Goal: Transaction & Acquisition: Purchase product/service

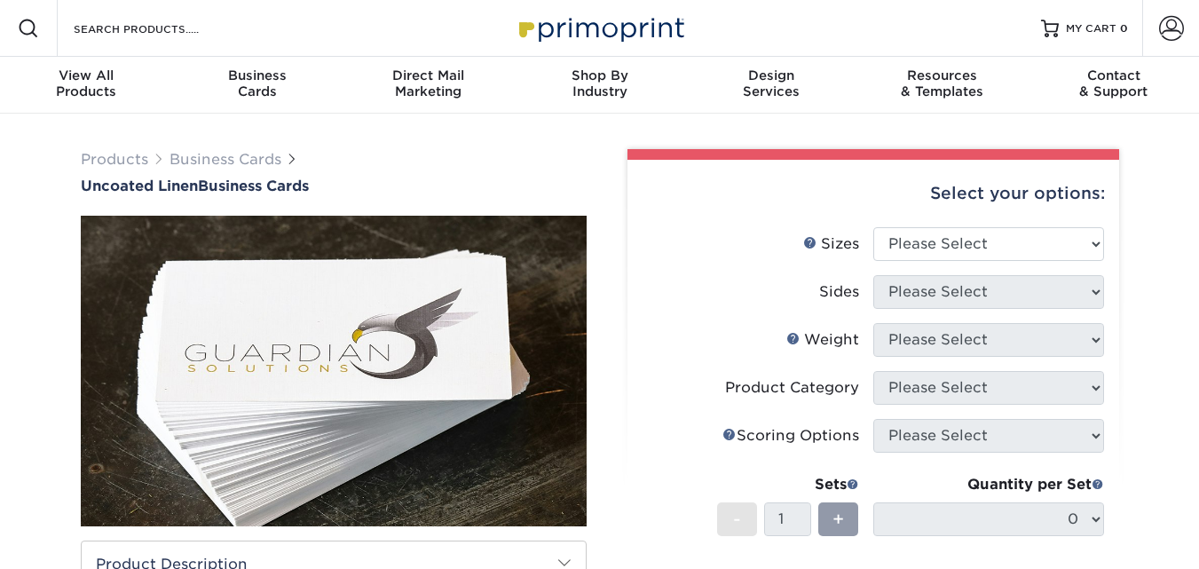
click at [329, 374] on img at bounding box center [334, 371] width 506 height 506
click at [446, 388] on img at bounding box center [334, 371] width 506 height 506
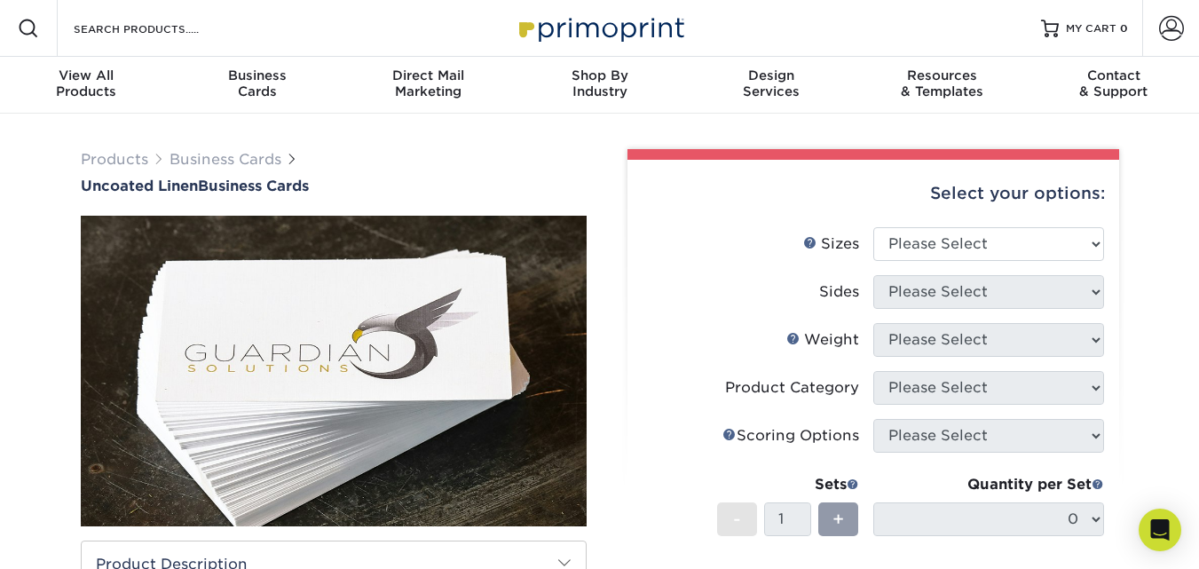
click at [446, 388] on img at bounding box center [334, 371] width 506 height 506
click at [366, 255] on img at bounding box center [334, 371] width 506 height 506
click at [1027, 231] on select "Please Select 2" x 3.5" - Standard 2" x 7" - Foldover Card 2.125" x 3.375" - Eu…" at bounding box center [988, 244] width 231 height 34
click at [873, 227] on select "Please Select 2" x 3.5" - Standard 2" x 7" - Foldover Card 2.125" x 3.375" - Eu…" at bounding box center [988, 244] width 231 height 34
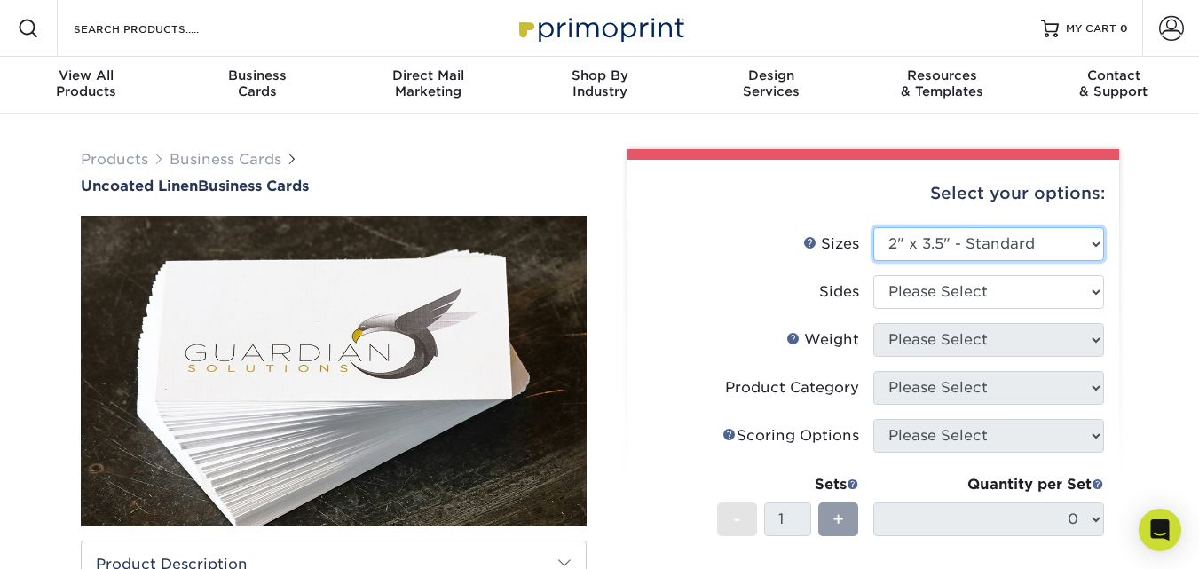
click at [976, 252] on select "Please Select 2" x 3.5" - Standard 2" x 7" - Foldover Card 2.125" x 3.375" - Eu…" at bounding box center [988, 244] width 231 height 34
select select "2.00x7.00"
click at [873, 227] on select "Please Select 2" x 3.5" - Standard 2" x 7" - Foldover Card 2.125" x 3.375" - Eu…" at bounding box center [988, 244] width 231 height 34
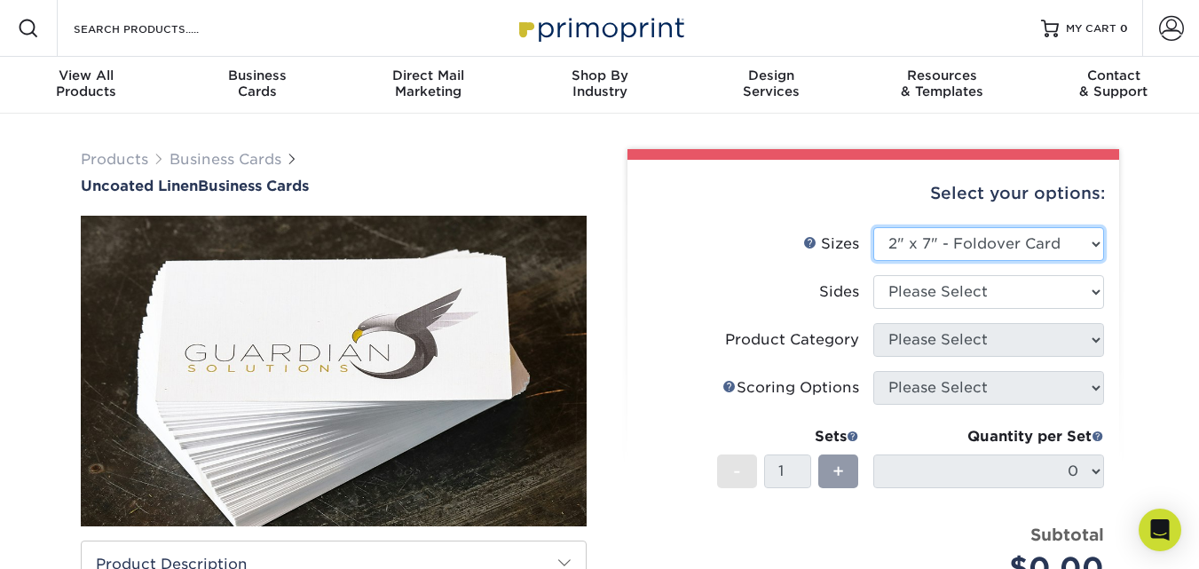
scroll to position [89, 0]
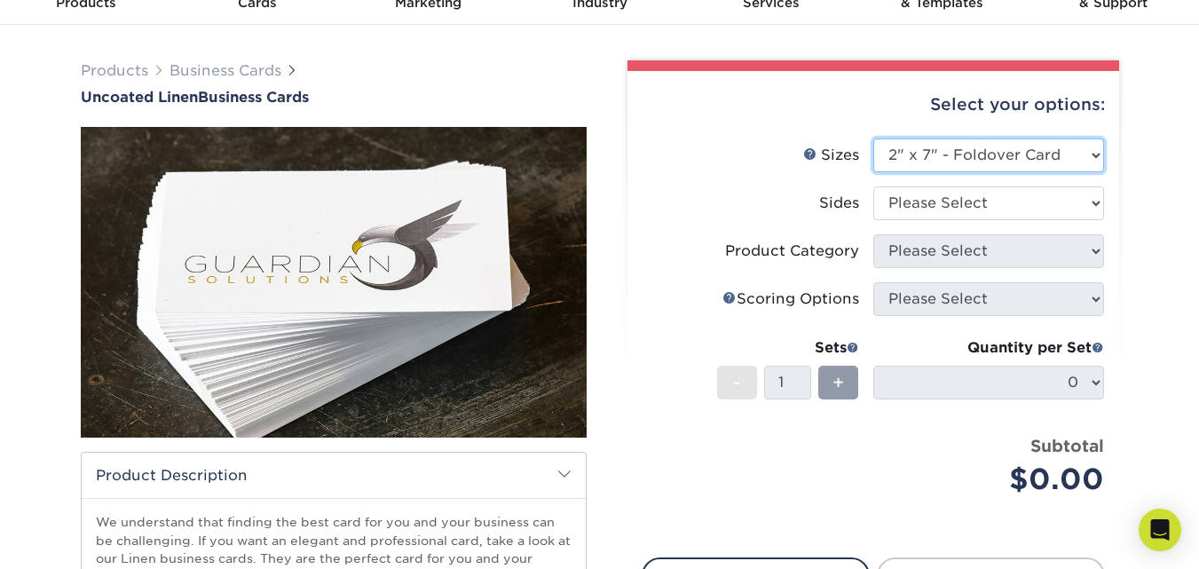
click at [449, 228] on img at bounding box center [334, 282] width 506 height 506
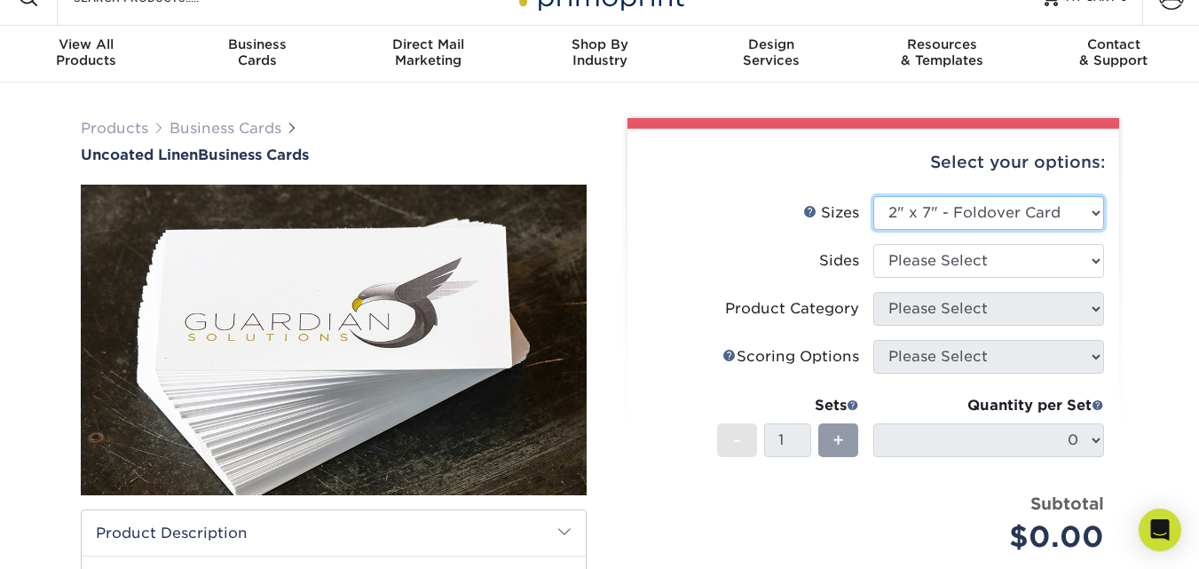
scroll to position [0, 0]
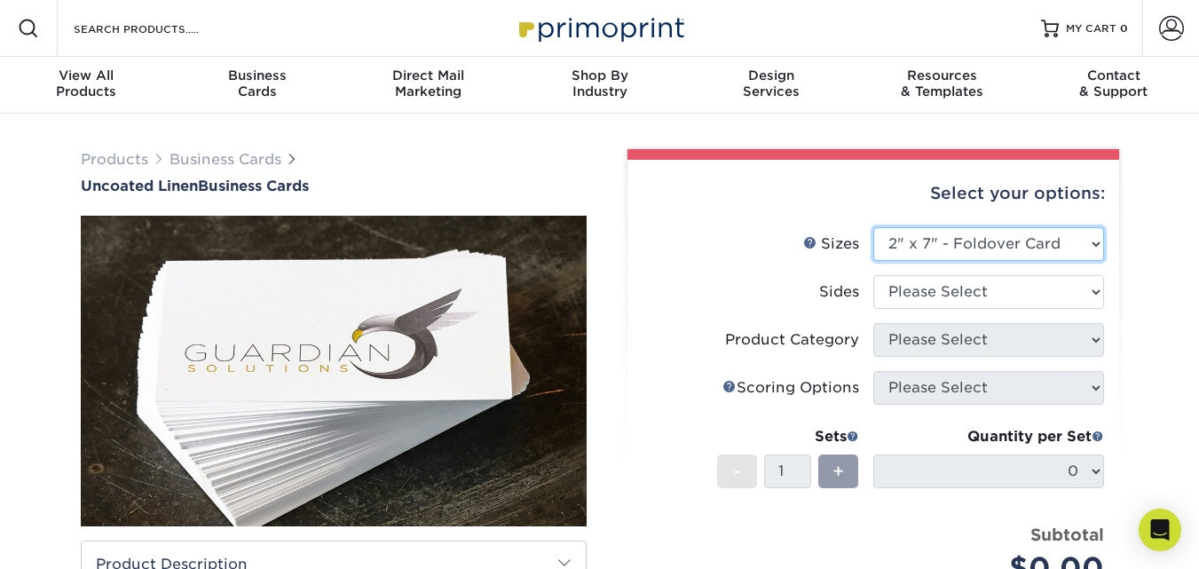
click at [1088, 248] on select "Please Select 2" x 3.5" - Standard 2" x 7" - Foldover Card 2.125" x 3.375" - Eu…" at bounding box center [988, 244] width 231 height 34
click at [399, 335] on img at bounding box center [334, 371] width 506 height 506
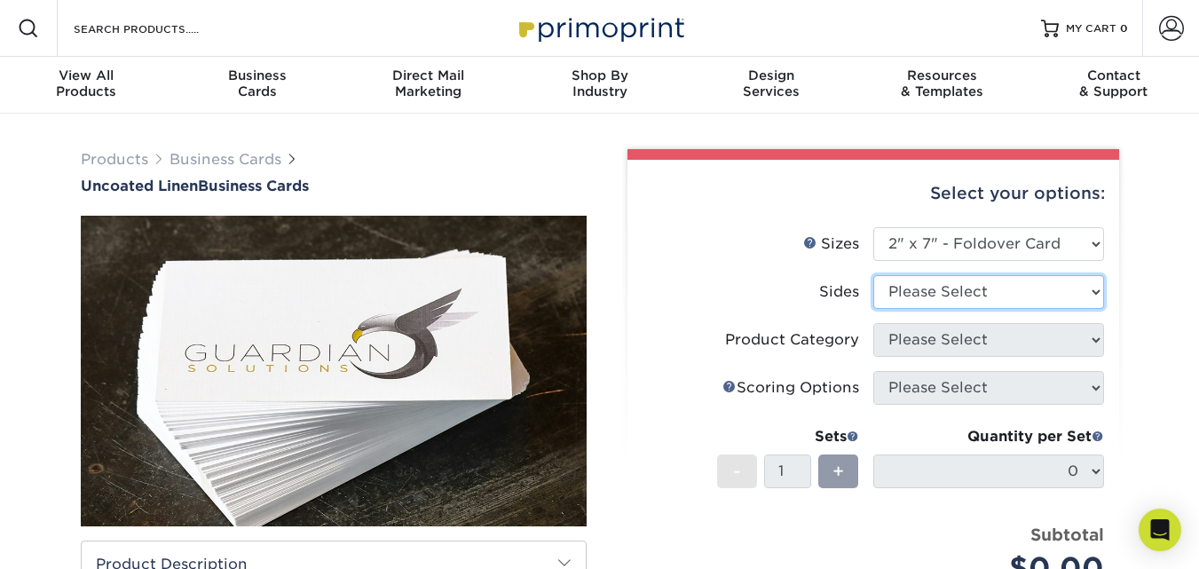
click at [994, 285] on select "Please Select Print Both Sides Print Front Only" at bounding box center [988, 292] width 231 height 34
click at [600, 306] on div "Select your options: Sizes Help Sizes Please Select 2" x 3.5" - Standard" at bounding box center [866, 552] width 533 height 806
click at [403, 316] on img at bounding box center [334, 371] width 506 height 506
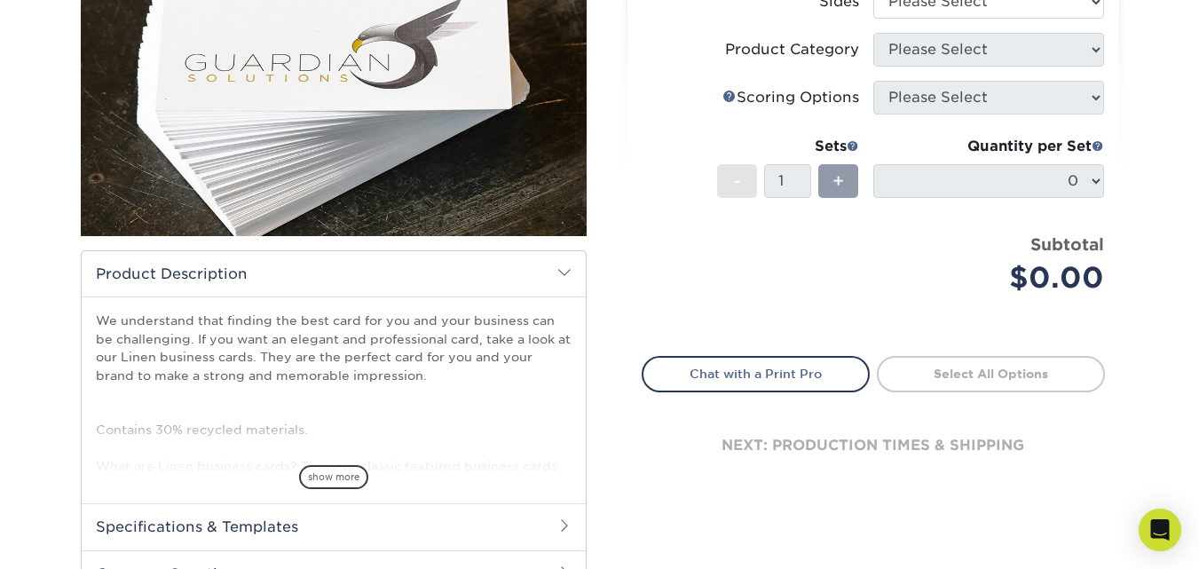
scroll to position [355, 0]
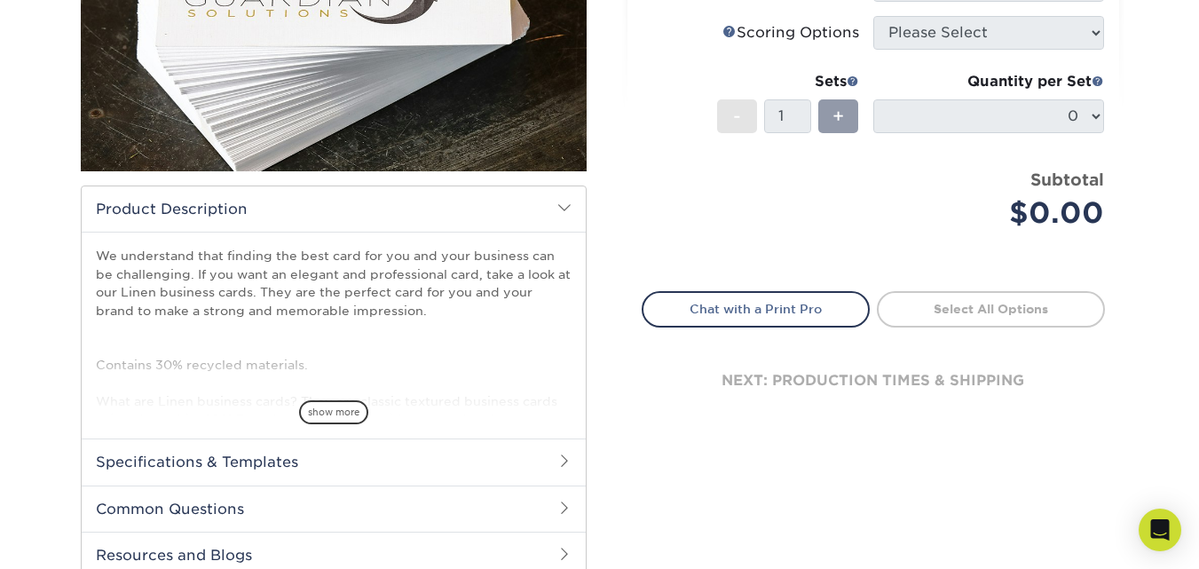
click at [562, 204] on span at bounding box center [564, 208] width 14 height 14
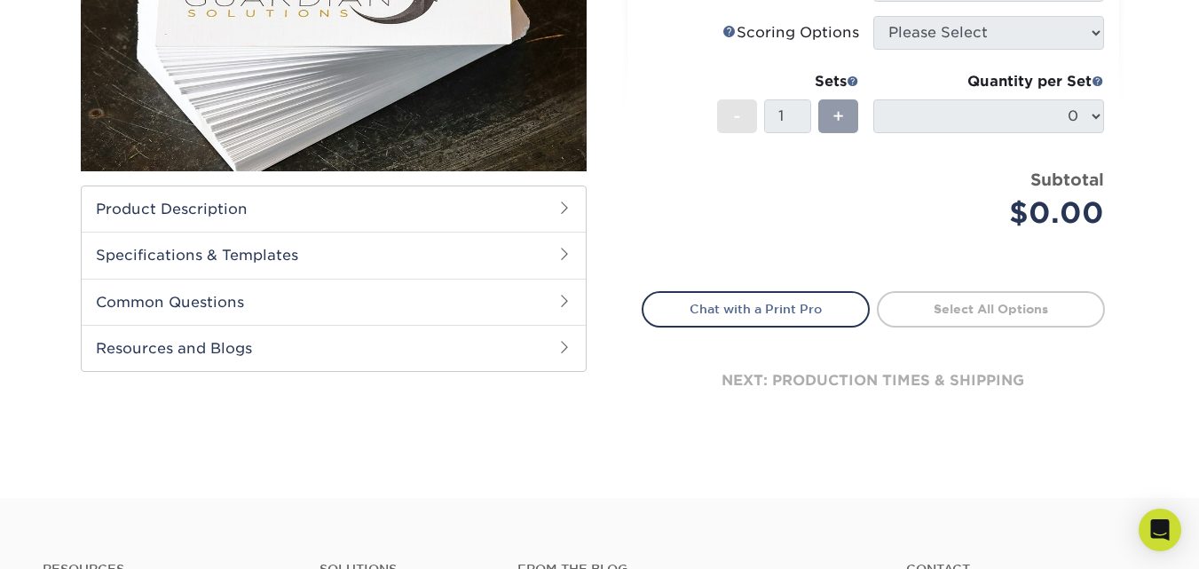
click at [562, 204] on span at bounding box center [564, 208] width 14 height 14
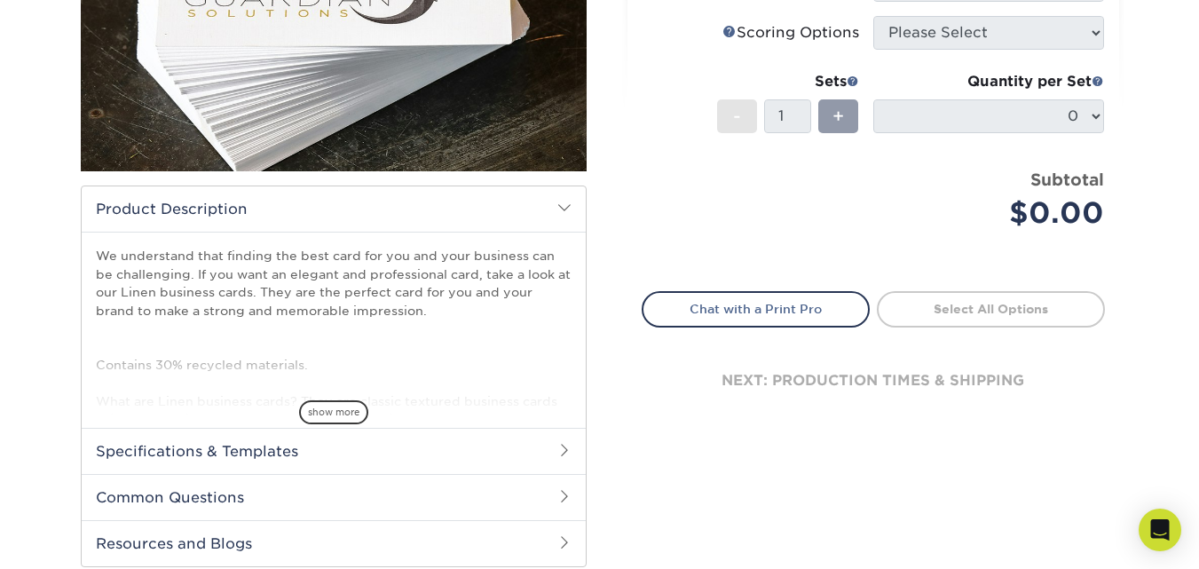
click at [562, 204] on span at bounding box center [564, 208] width 14 height 14
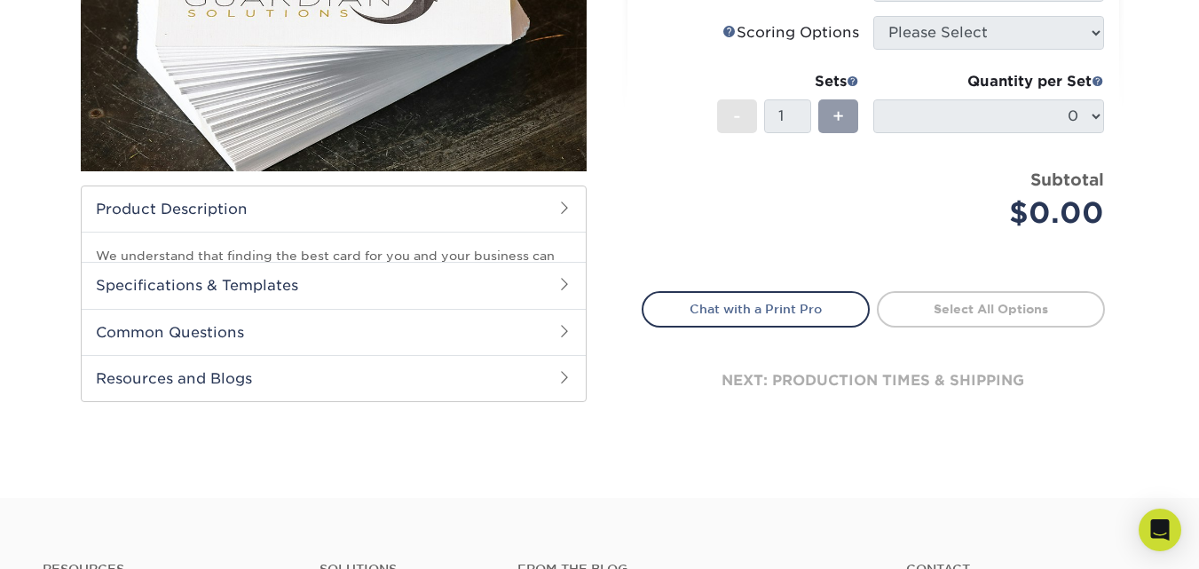
click at [562, 204] on span at bounding box center [564, 208] width 14 height 14
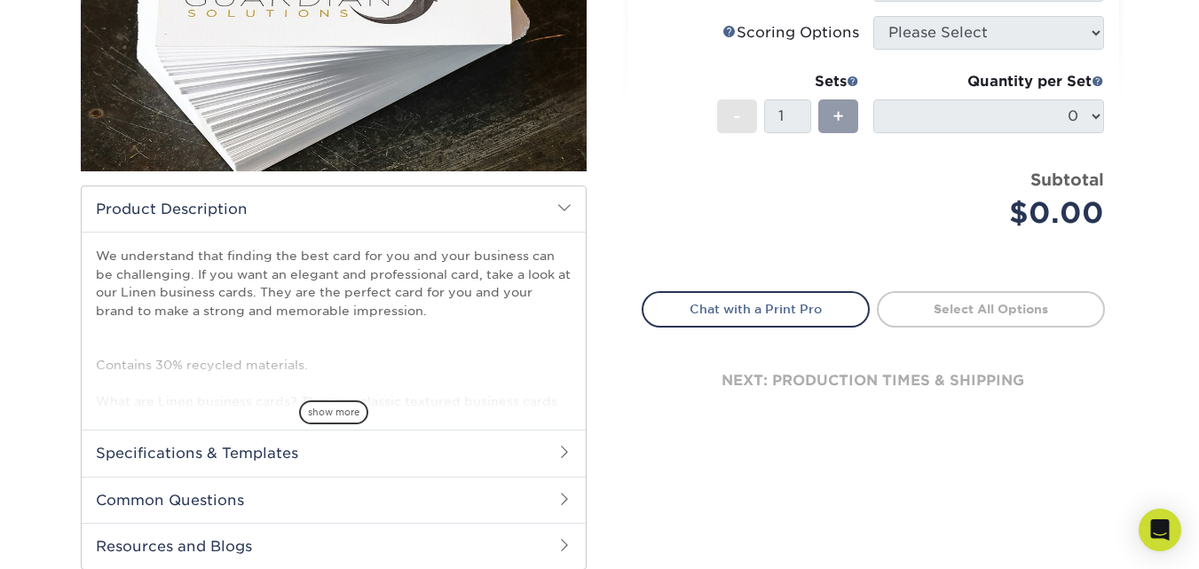
click at [562, 204] on span at bounding box center [564, 208] width 14 height 14
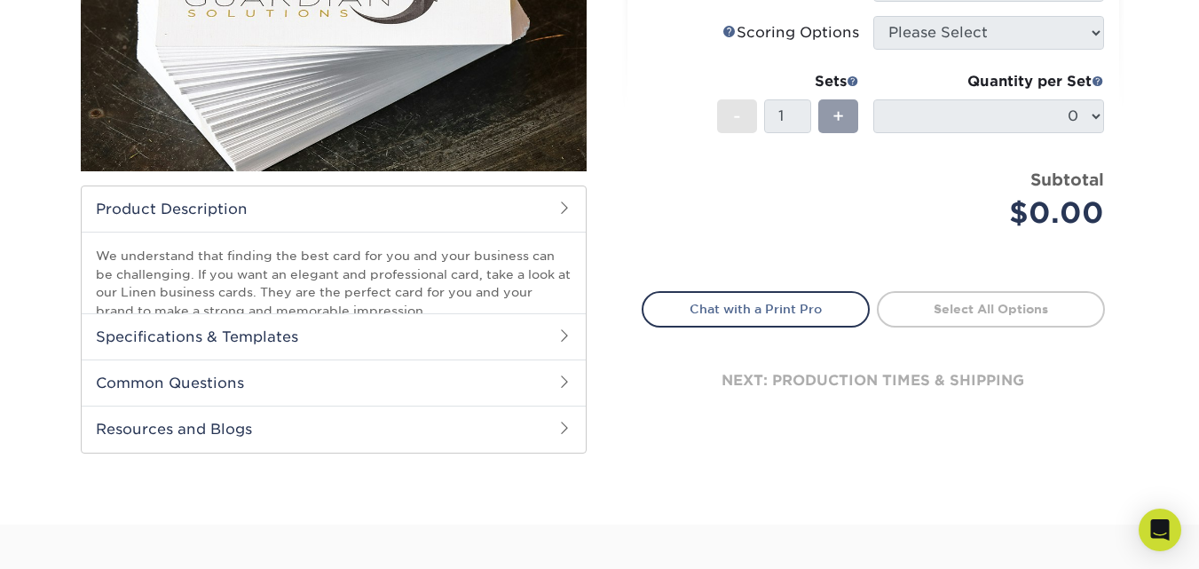
click at [562, 204] on span at bounding box center [564, 208] width 14 height 14
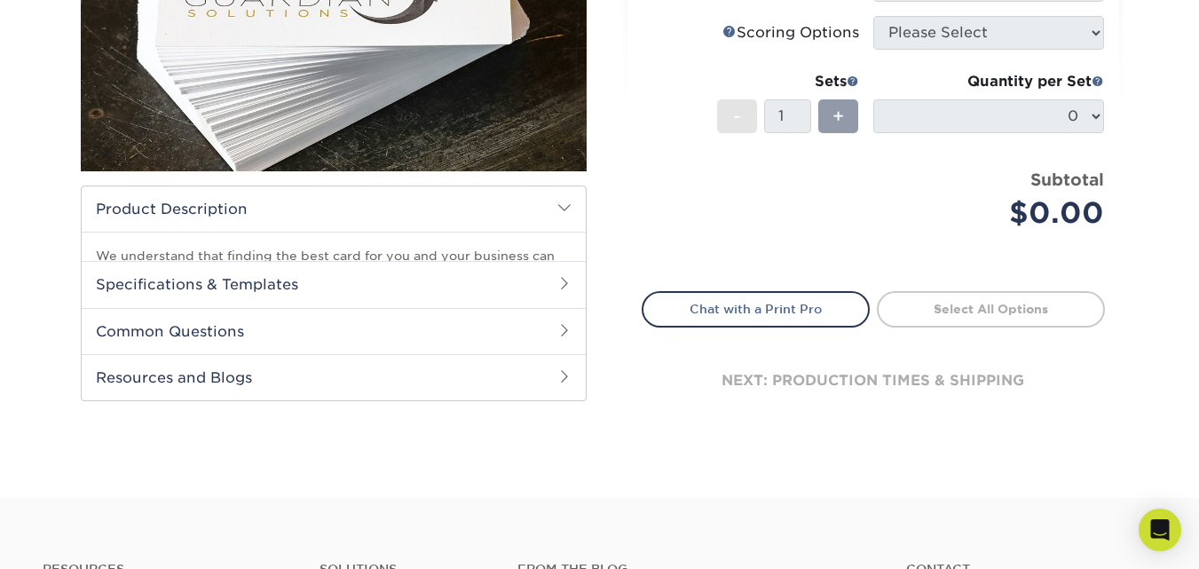
click at [562, 204] on span at bounding box center [564, 208] width 14 height 14
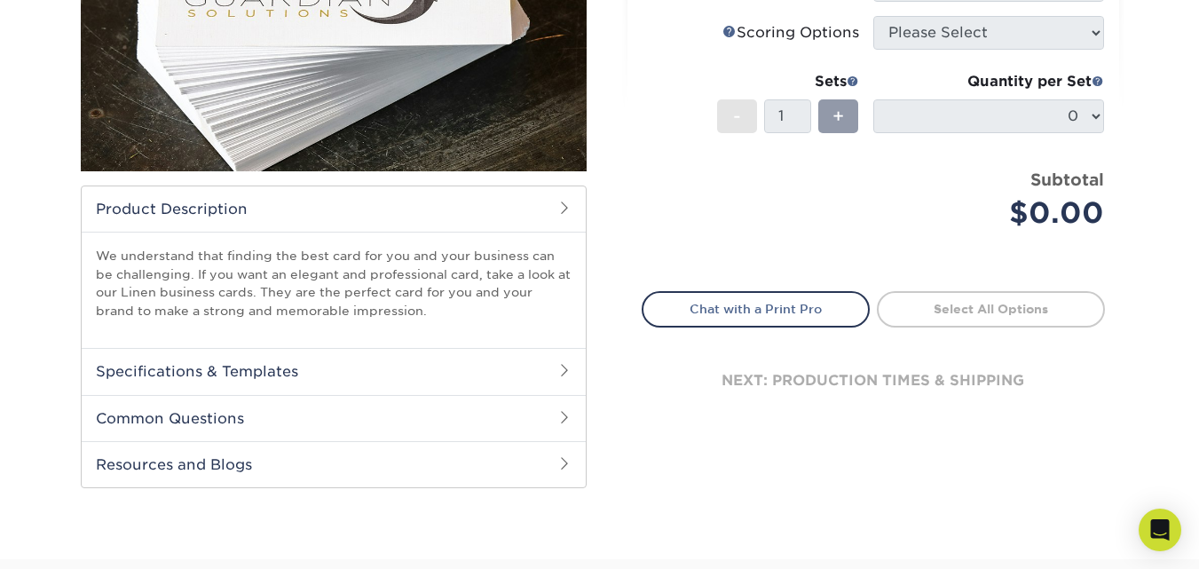
click at [562, 204] on span at bounding box center [564, 208] width 14 height 14
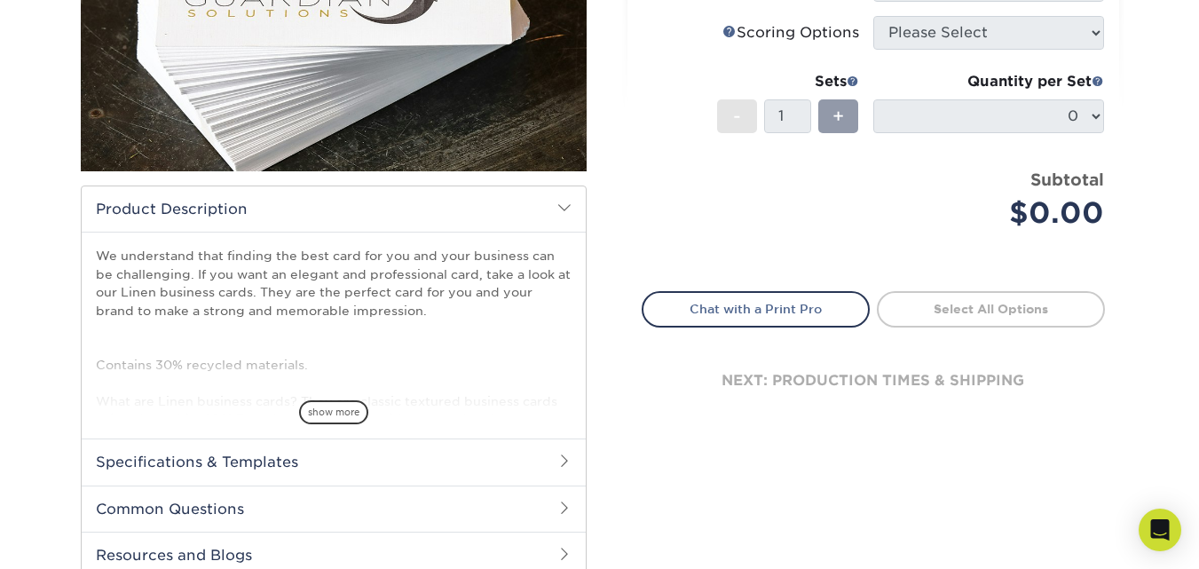
click at [562, 204] on span at bounding box center [564, 208] width 14 height 14
